Goal: Information Seeking & Learning: Learn about a topic

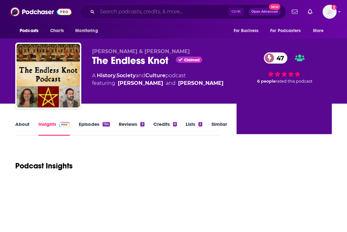
click at [168, 10] on input "Search podcasts, credits, & more..." at bounding box center [162, 12] width 131 height 10
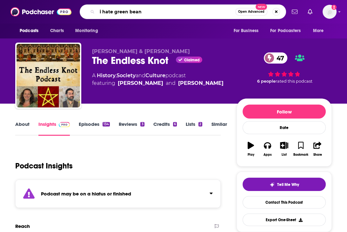
type input "i hate green beans"
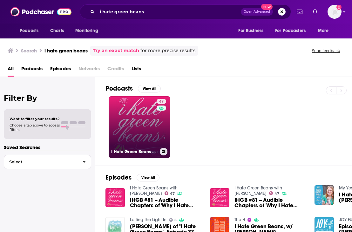
click at [147, 116] on link "47 I Hate Green Beans with [PERSON_NAME]" at bounding box center [140, 127] width 62 height 62
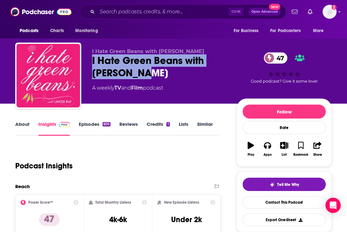
drag, startPoint x: 143, startPoint y: 72, endPoint x: 93, endPoint y: 61, distance: 51.2
click at [93, 61] on div "I Hate Green Beans with [PERSON_NAME] 47" at bounding box center [159, 66] width 134 height 25
copy h2 "I Hate Green Beans with [PERSON_NAME]"
